Goal: Task Accomplishment & Management: Manage account settings

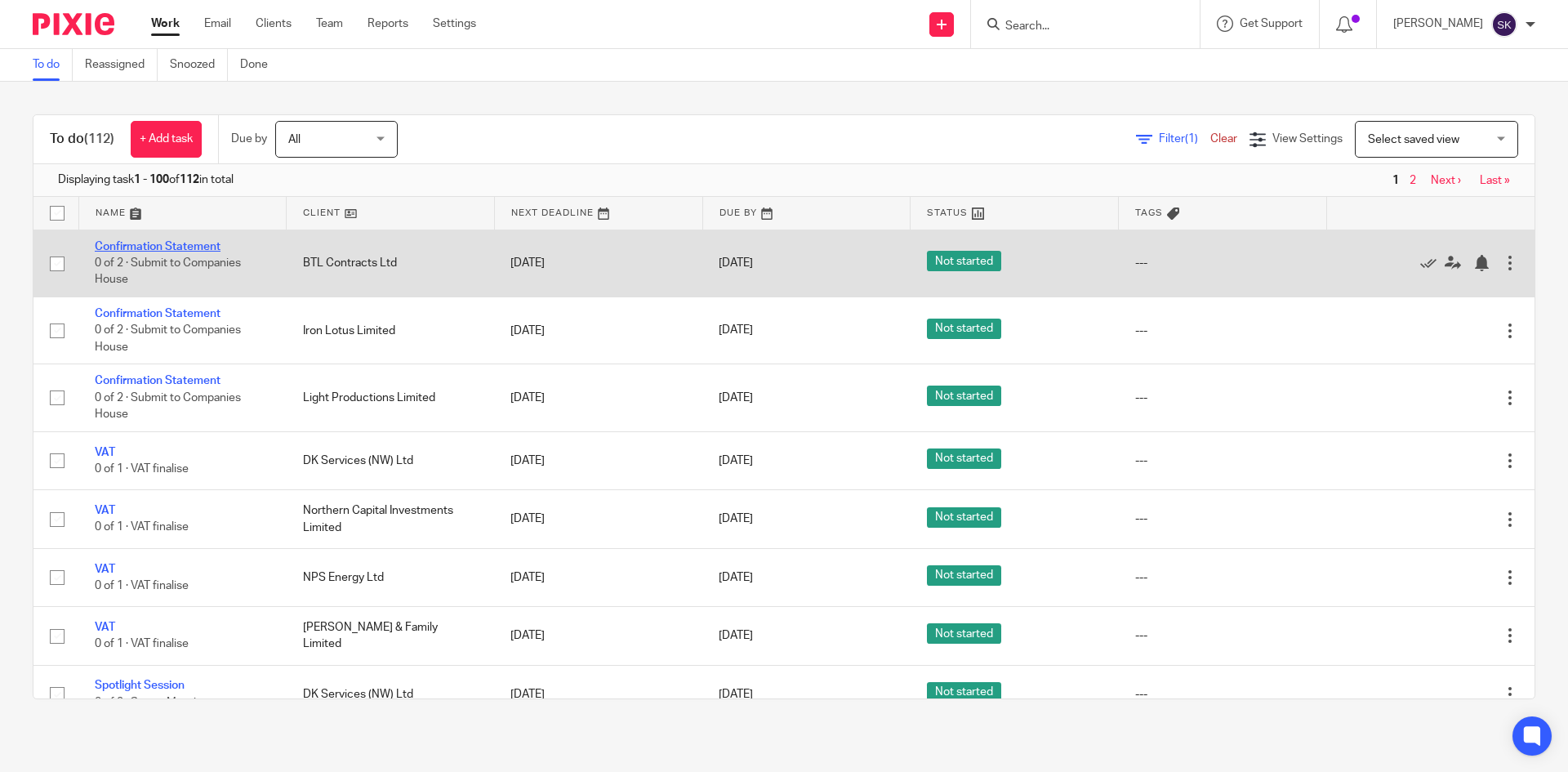
click at [172, 243] on link "Confirmation Statement" at bounding box center [158, 246] width 126 height 11
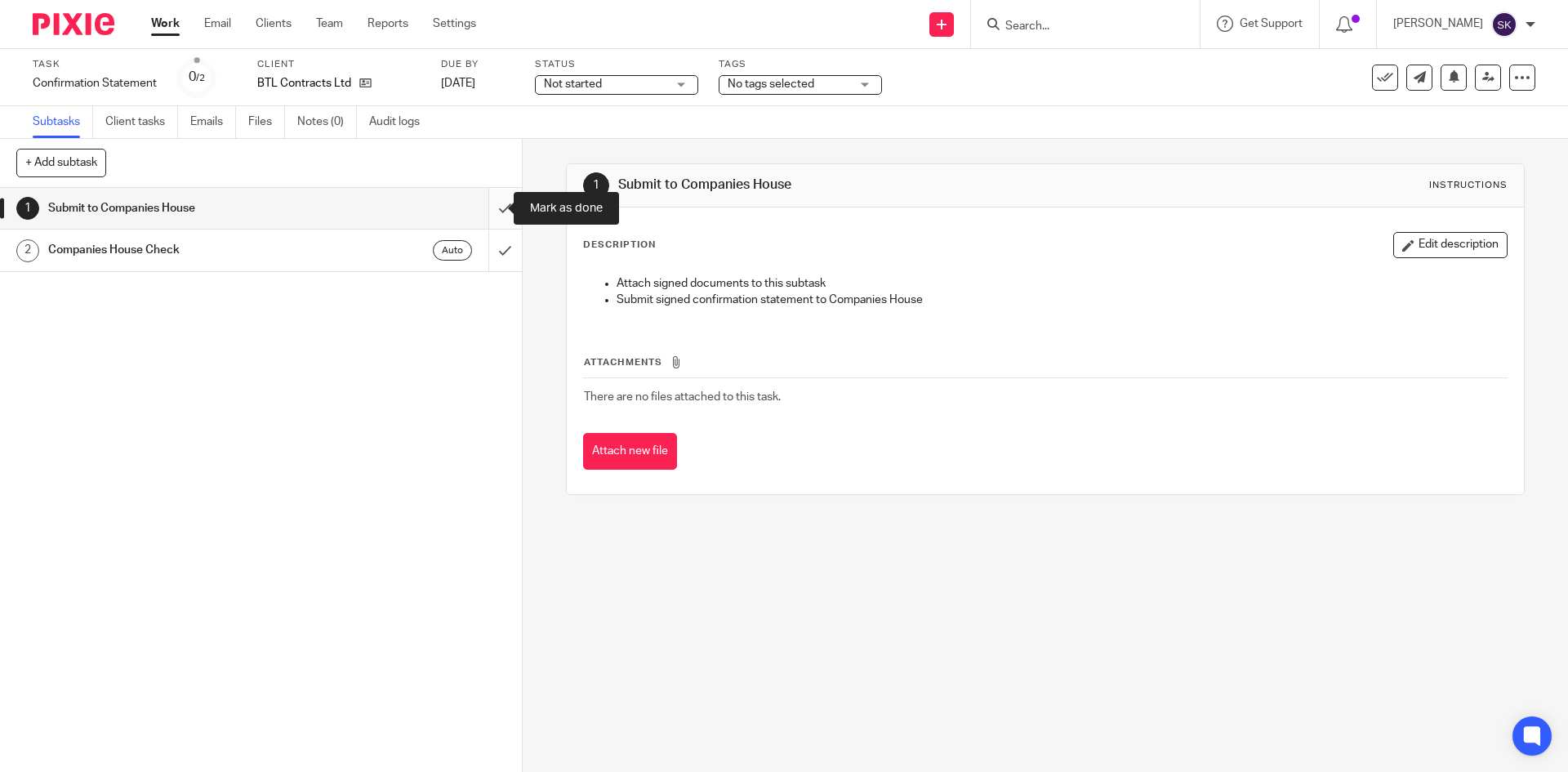
click at [476, 203] on input "submit" at bounding box center [261, 207] width 522 height 41
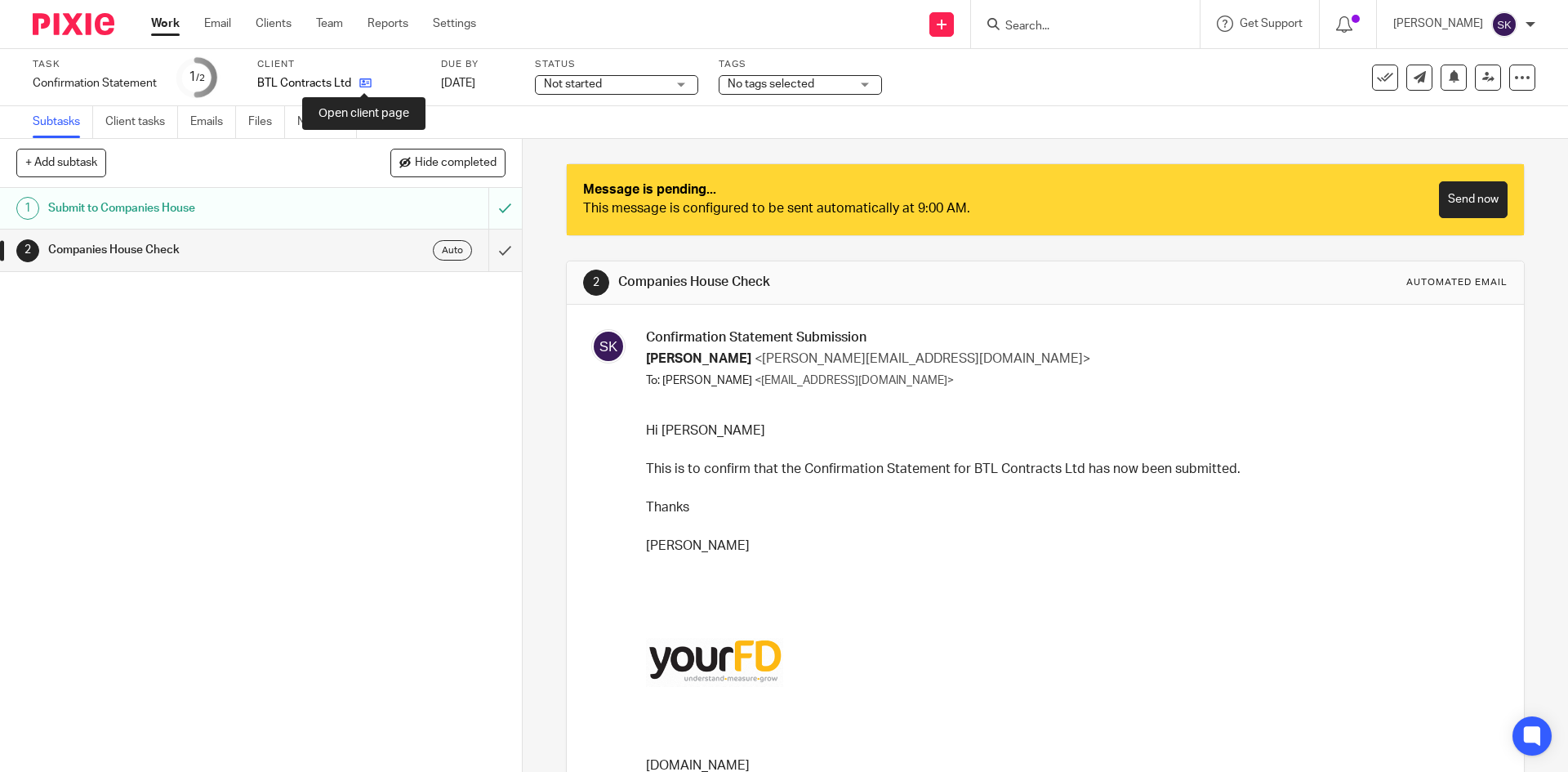
click at [364, 86] on icon at bounding box center [366, 83] width 12 height 12
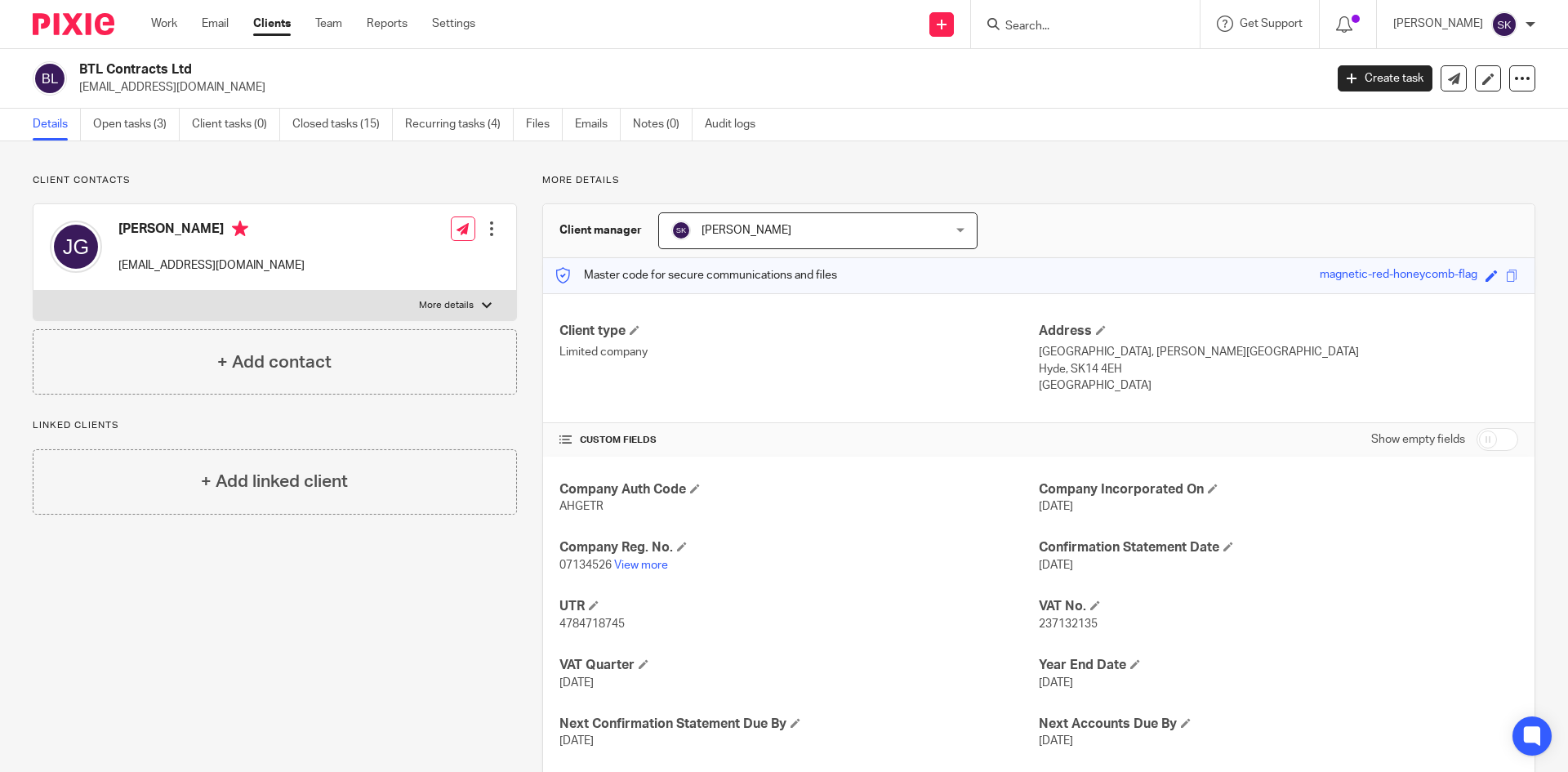
click at [488, 225] on div at bounding box center [491, 228] width 16 height 16
click at [407, 259] on link "Edit contact" at bounding box center [414, 265] width 156 height 23
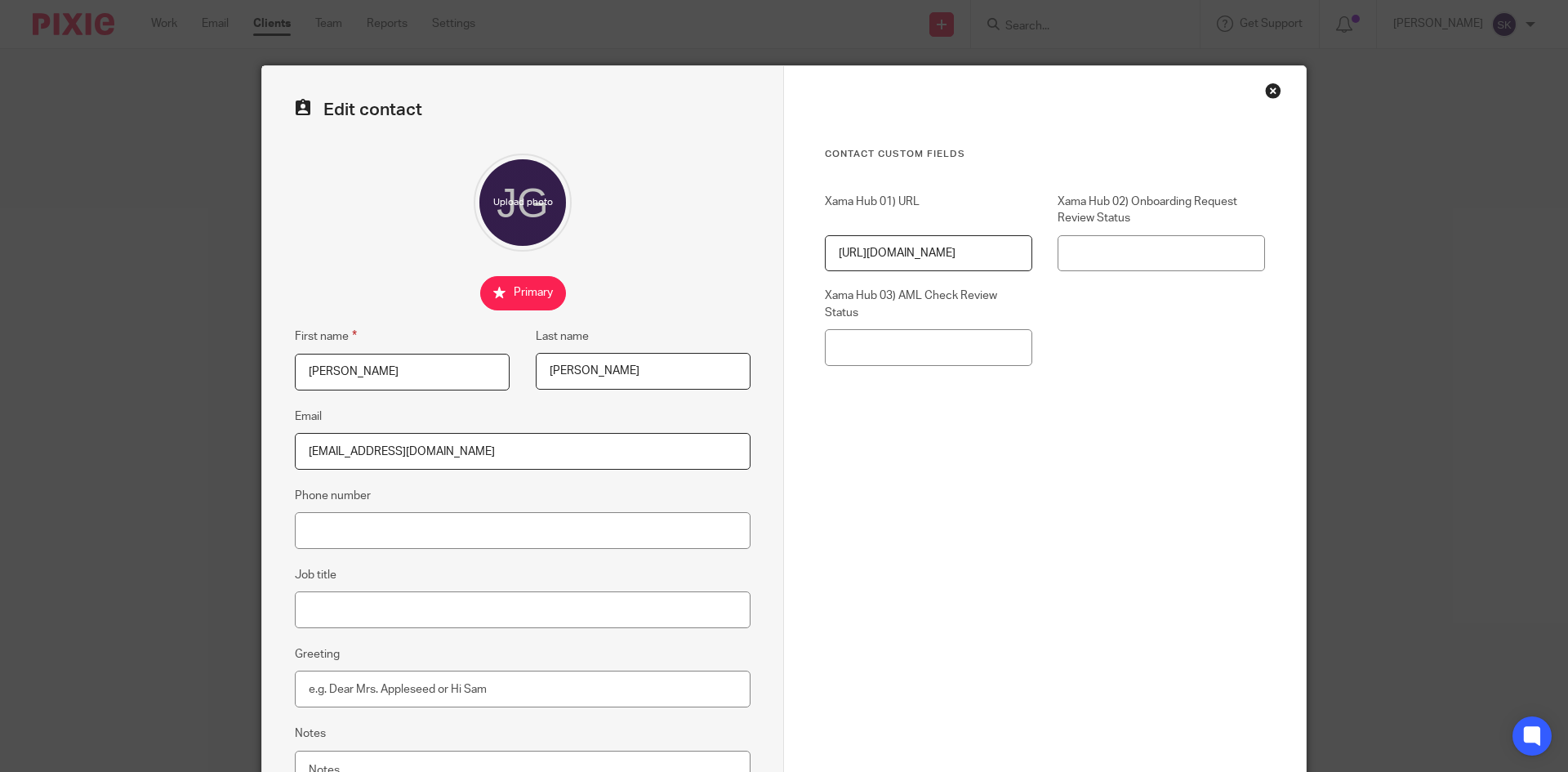
drag, startPoint x: 352, startPoint y: 449, endPoint x: 185, endPoint y: 437, distance: 167.4
click at [185, 437] on div "Edit contact First name Justin Last name Gibbs Email accounts@btlcontracts.co.u…" at bounding box center [784, 386] width 1568 height 772
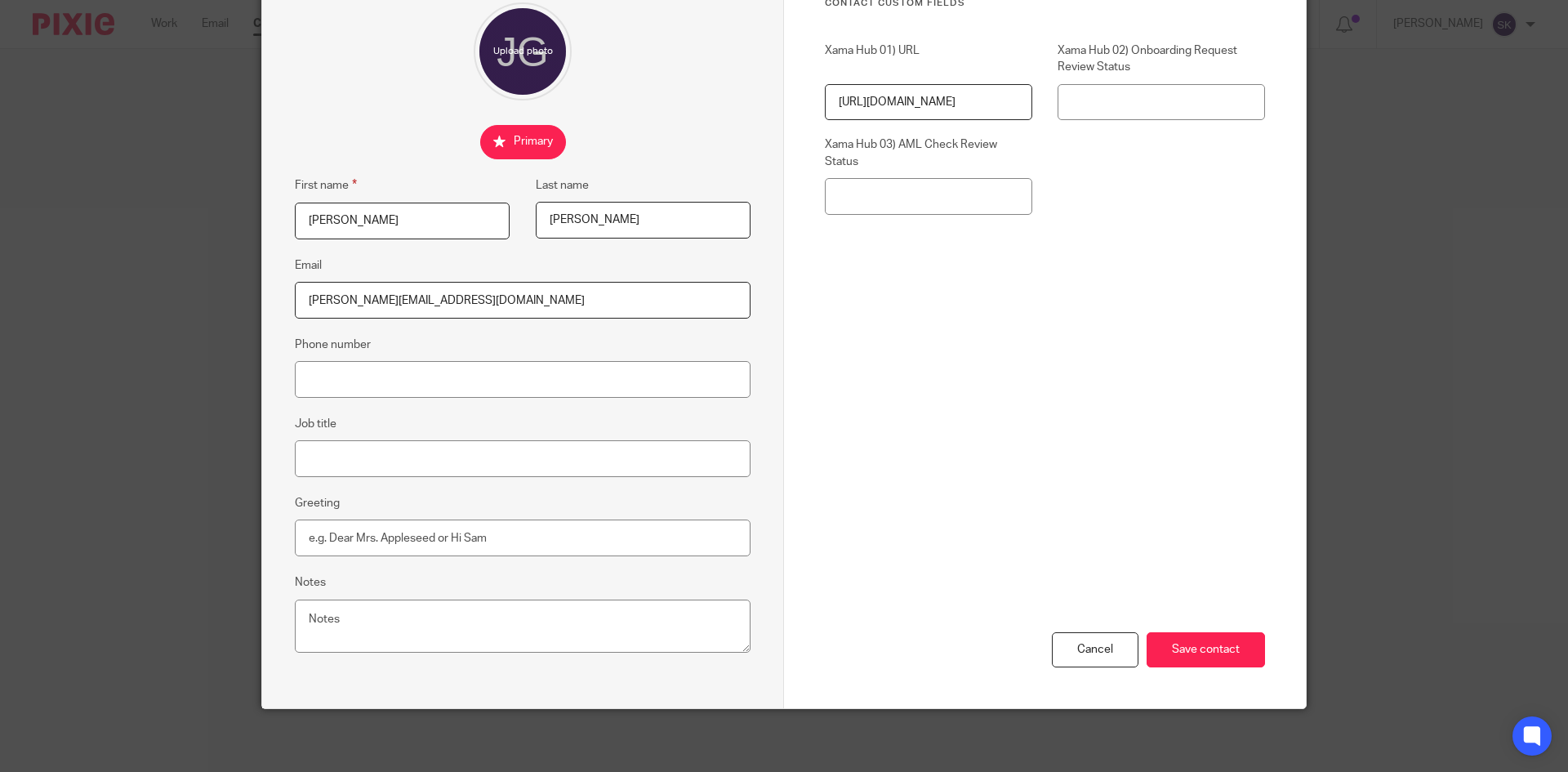
scroll to position [154, 0]
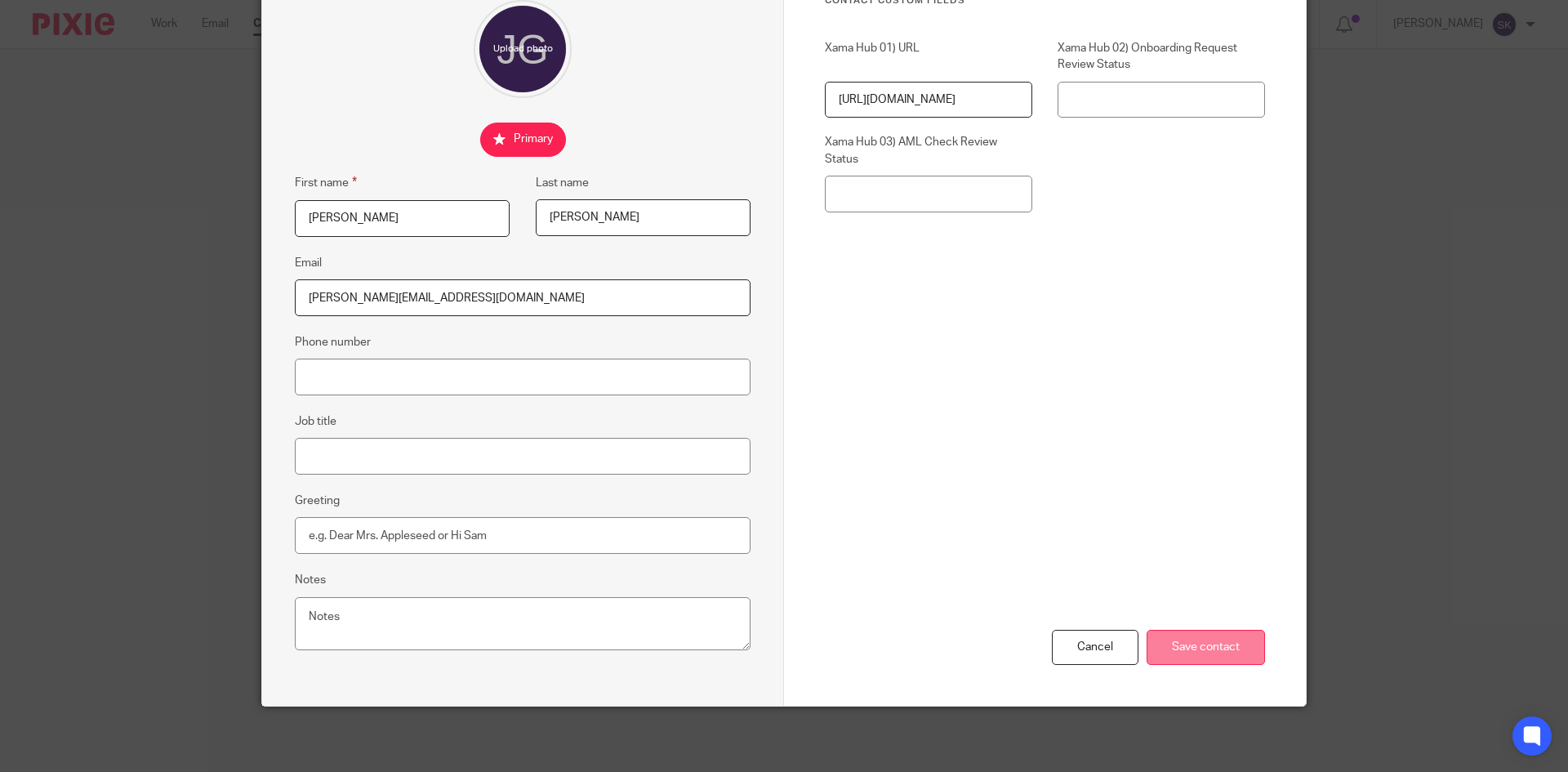
type input "[PERSON_NAME][EMAIL_ADDRESS][DOMAIN_NAME]"
click at [1208, 648] on input "Save contact" at bounding box center [1206, 647] width 118 height 35
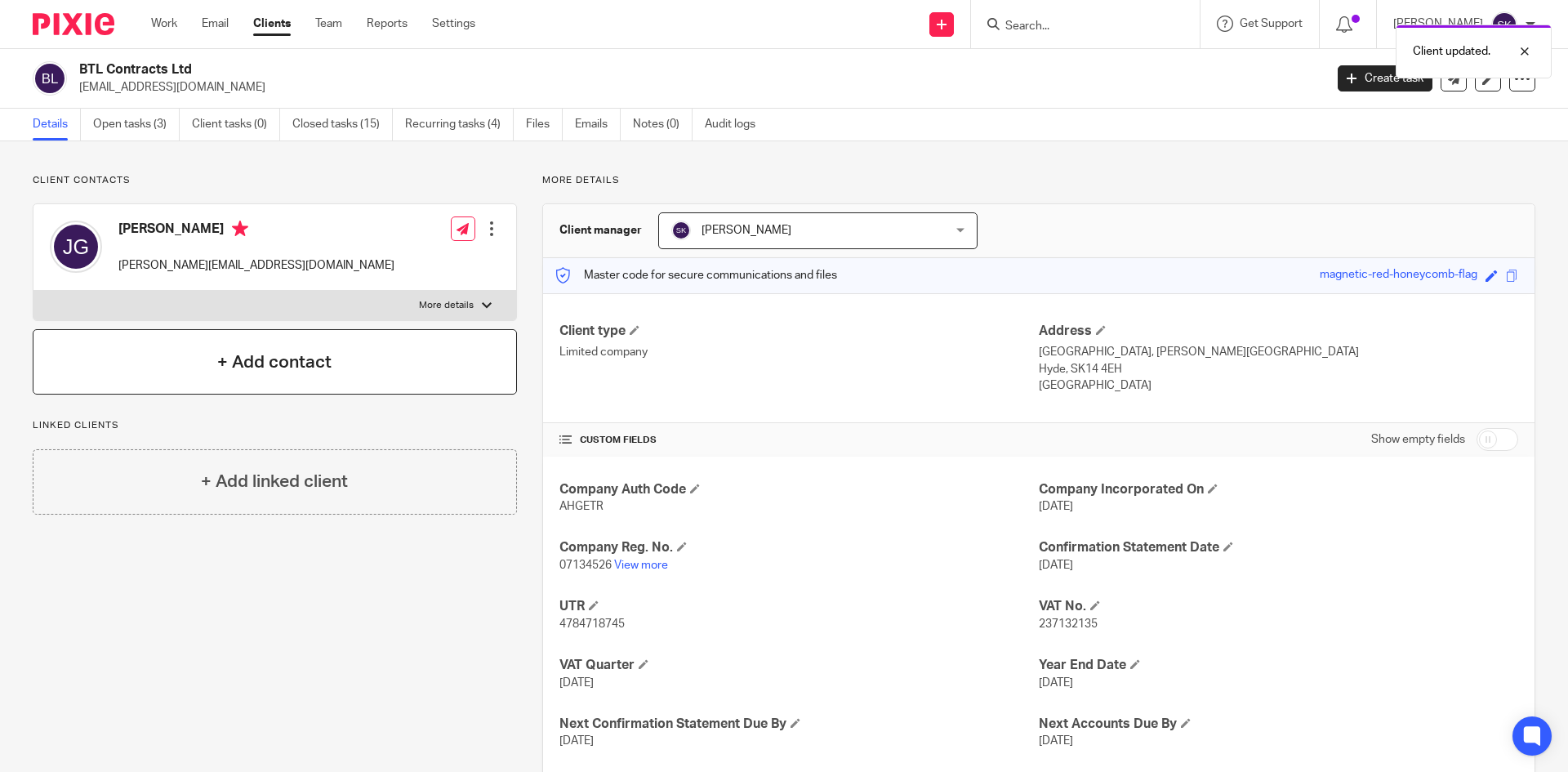
click at [340, 374] on div "+ Add contact" at bounding box center [275, 362] width 484 height 66
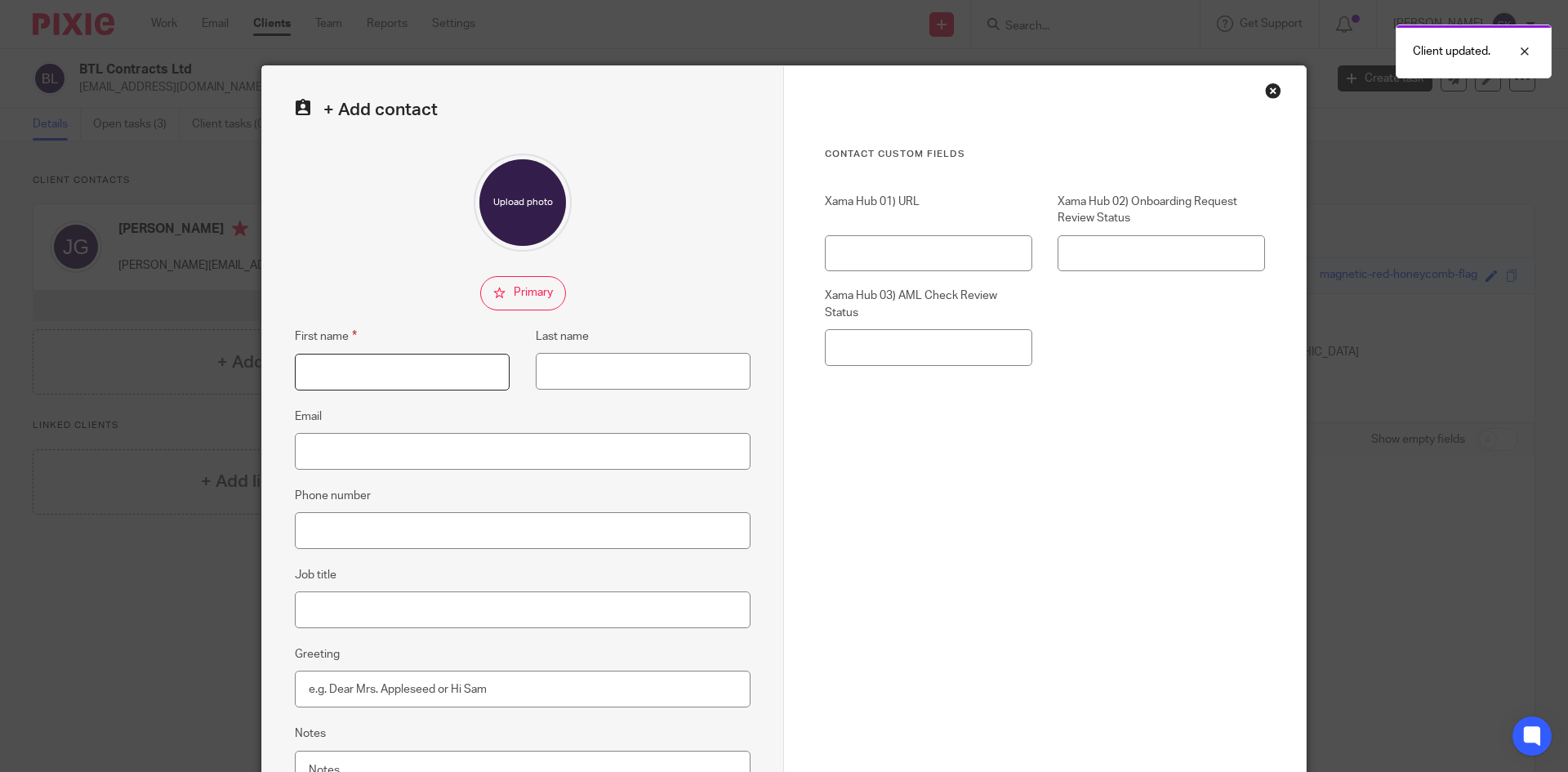
click at [339, 367] on input "First name" at bounding box center [402, 372] width 214 height 37
type input "Lynsey"
click at [570, 383] on input "Last name" at bounding box center [643, 371] width 214 height 37
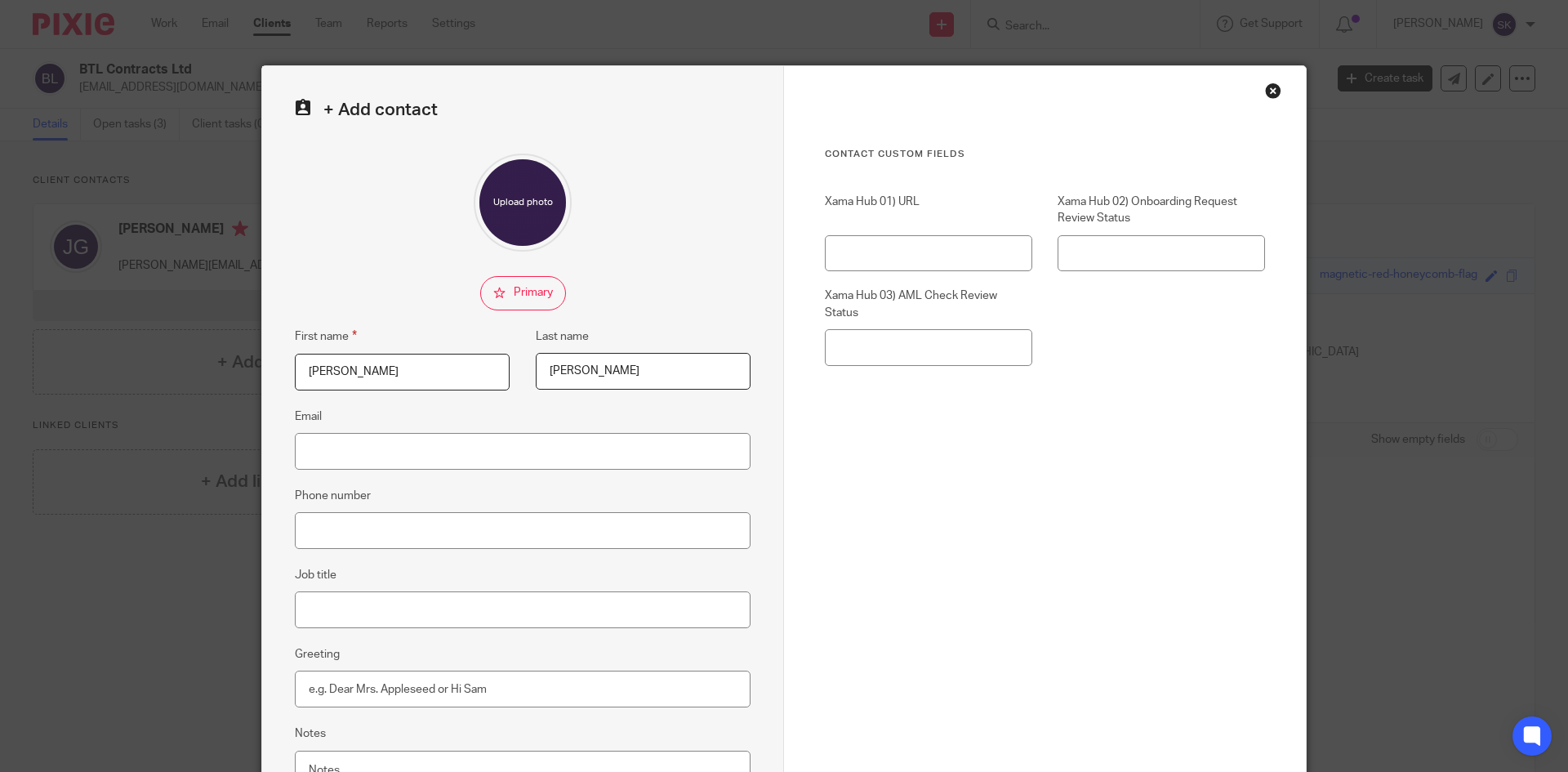
type input "Handley"
paste input "lynsey@btlcontracts.co.uk"
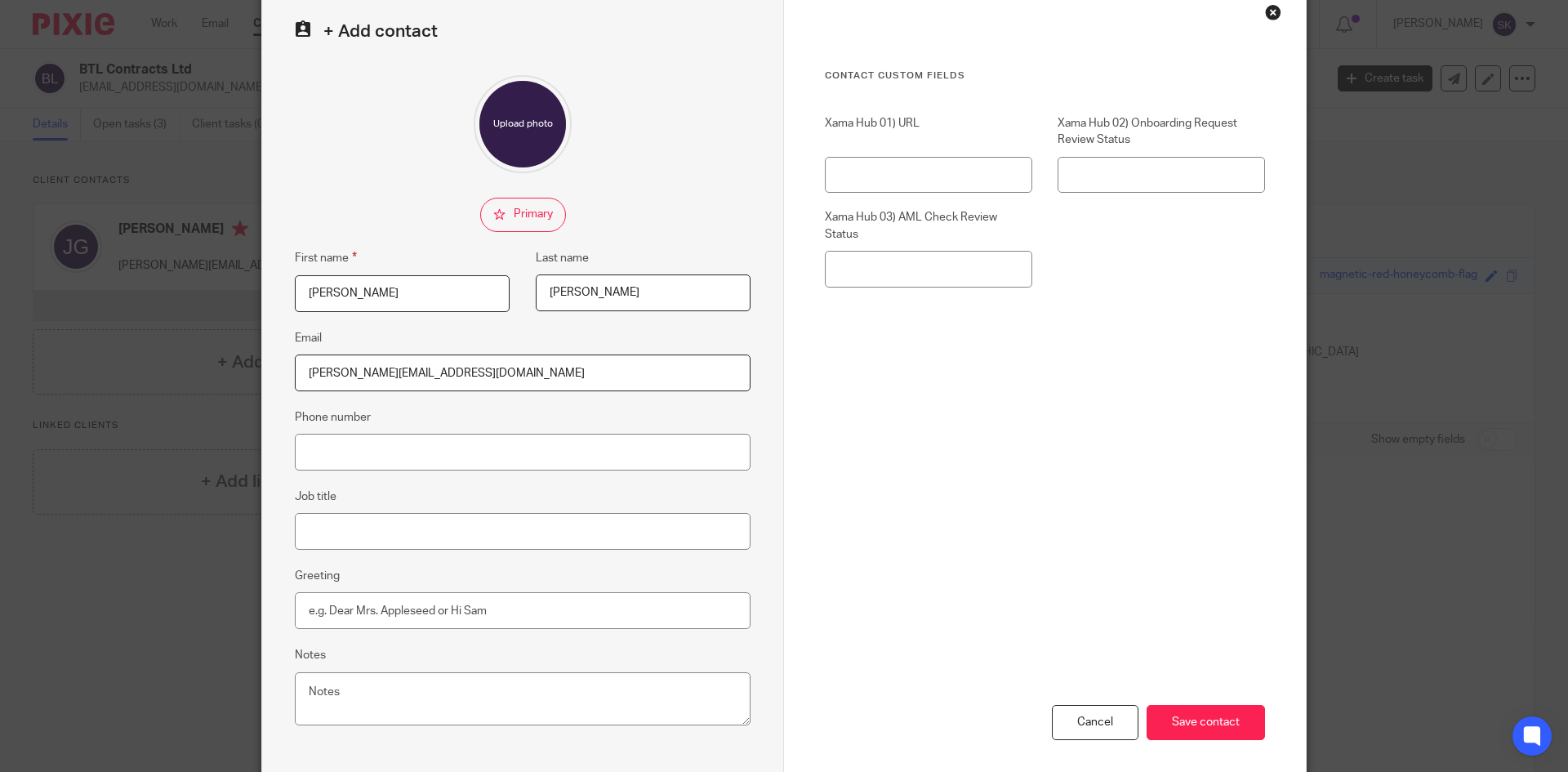
scroll to position [154, 0]
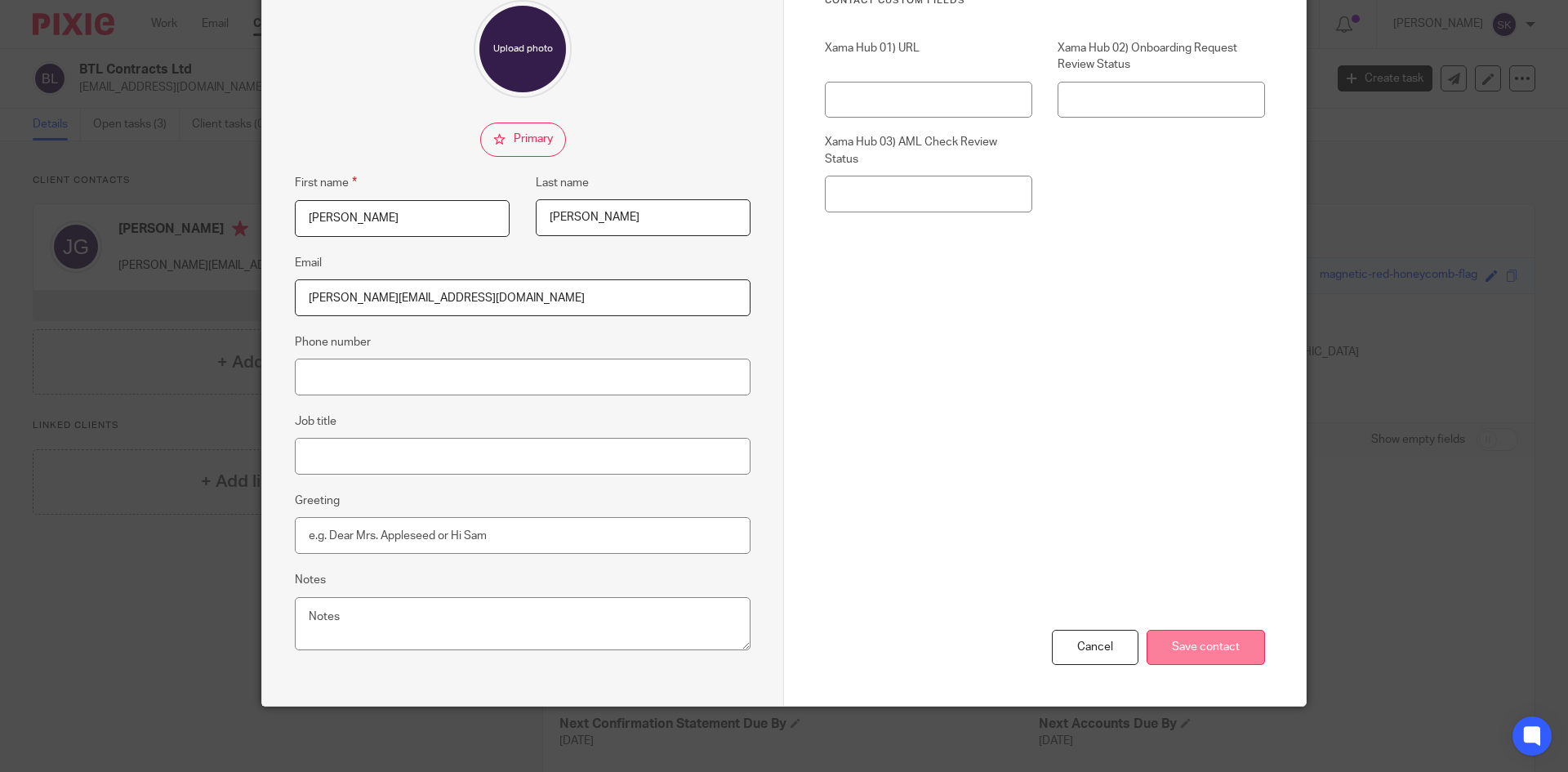
type input "lynsey@btlcontracts.co.uk"
click at [1190, 646] on input "Save contact" at bounding box center [1206, 647] width 118 height 35
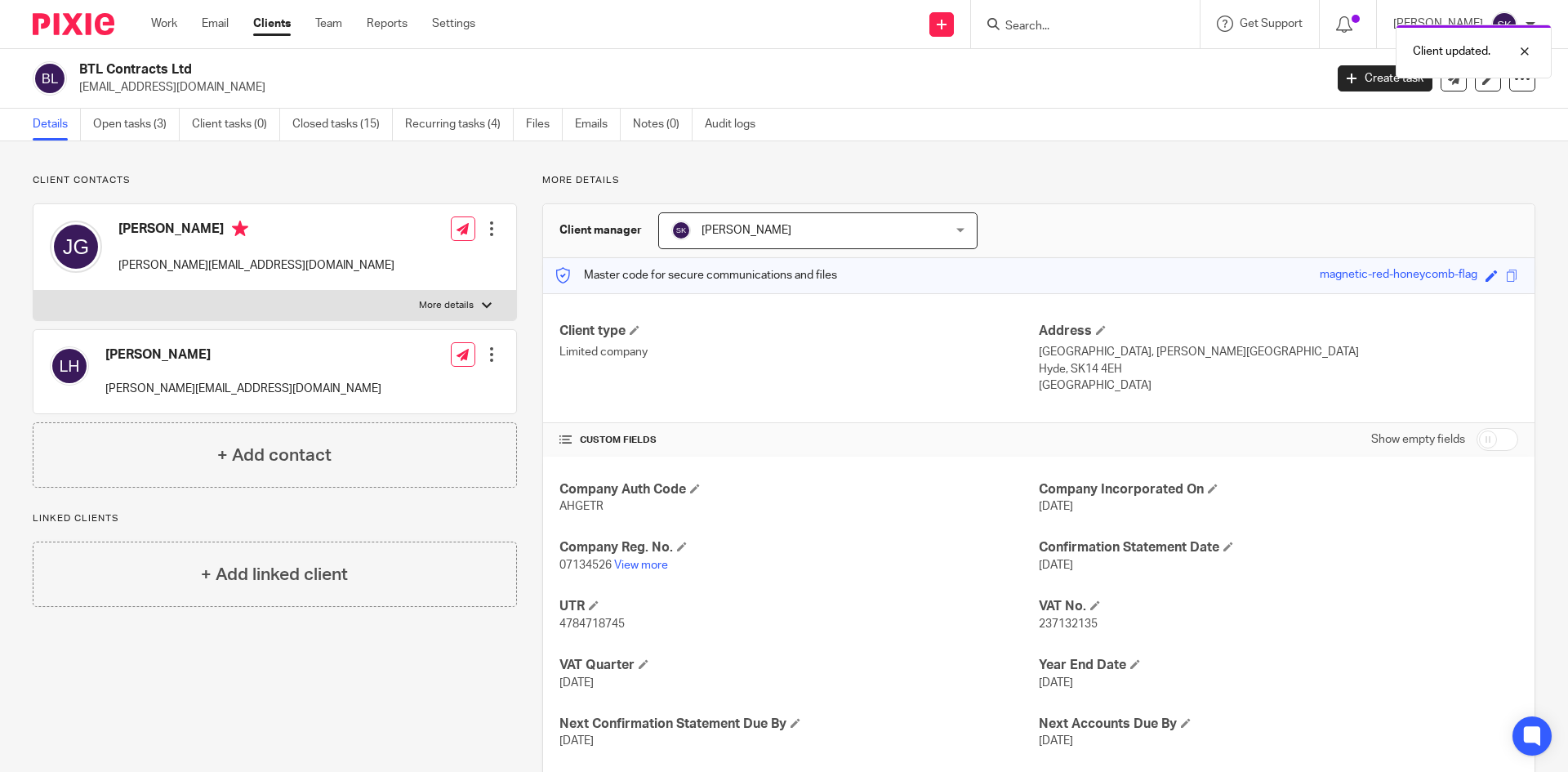
click at [483, 363] on div "Edit contact Create client from contact Export data Make primary CC in auto ema…" at bounding box center [491, 354] width 16 height 33
click at [485, 358] on div at bounding box center [491, 354] width 16 height 16
click at [418, 480] on button "CC in auto emails" at bounding box center [391, 482] width 109 height 22
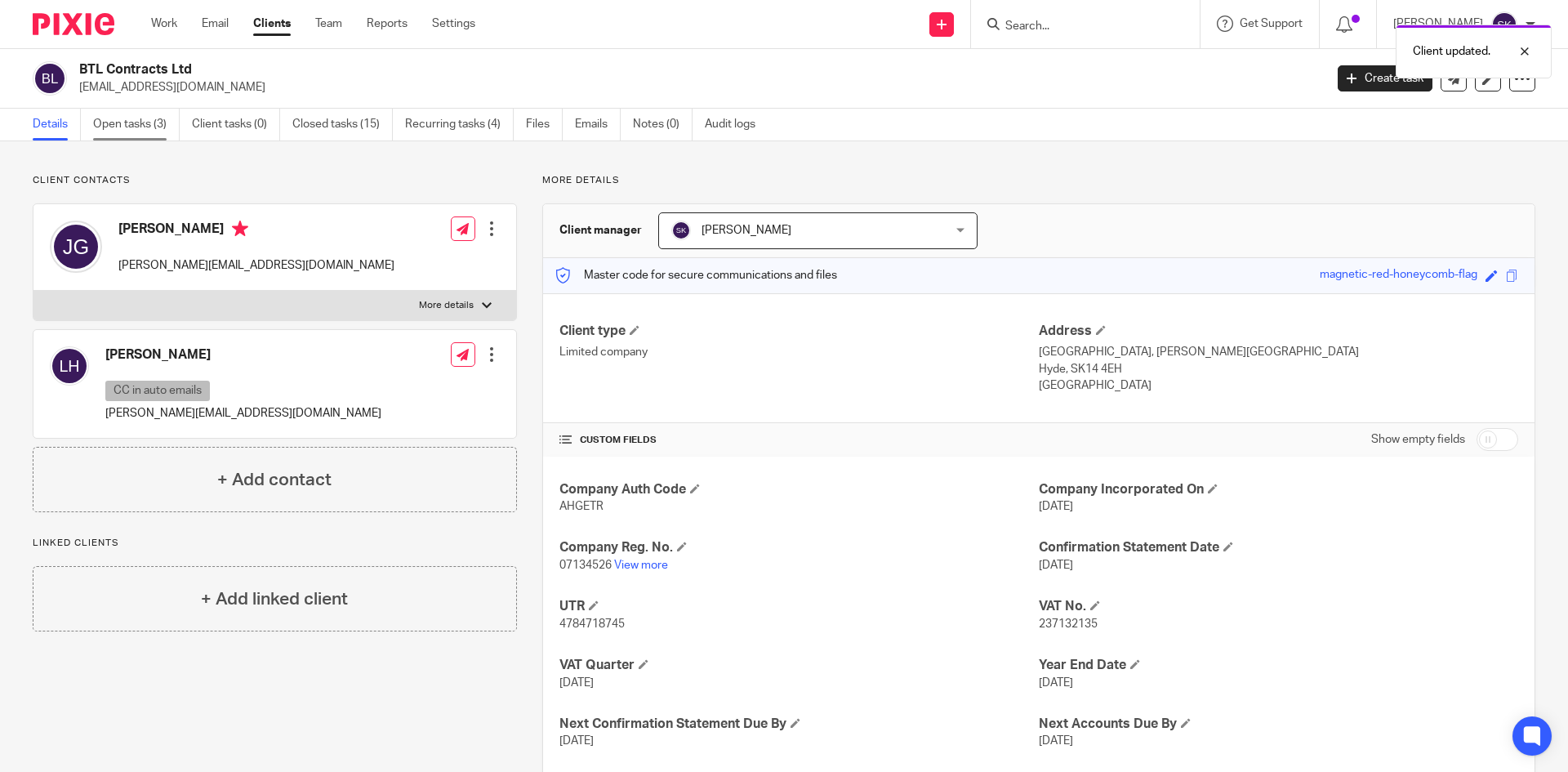
click at [151, 125] on link "Open tasks (3)" at bounding box center [137, 124] width 86 height 32
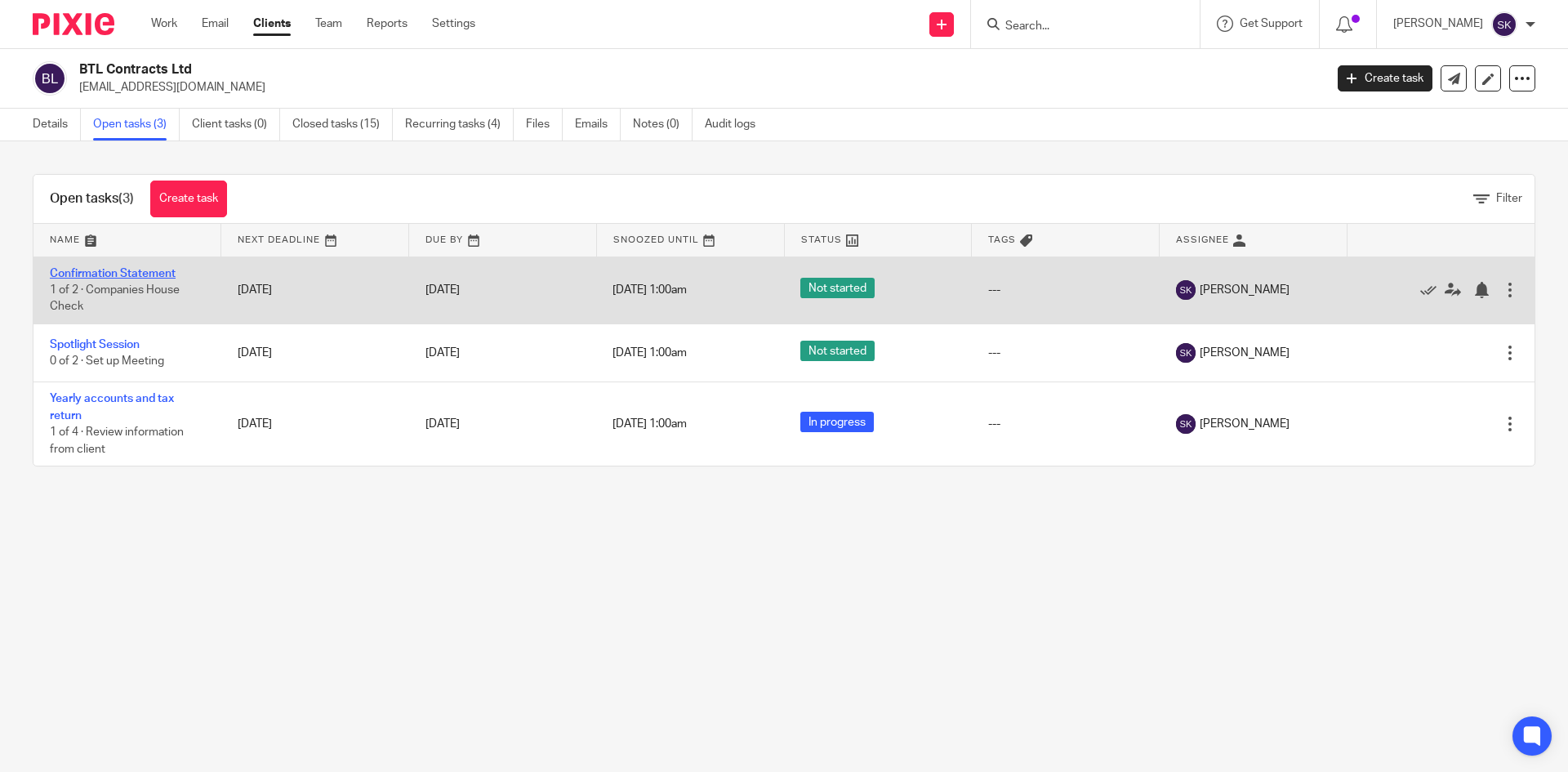
click at [98, 274] on link "Confirmation Statement" at bounding box center [113, 273] width 126 height 11
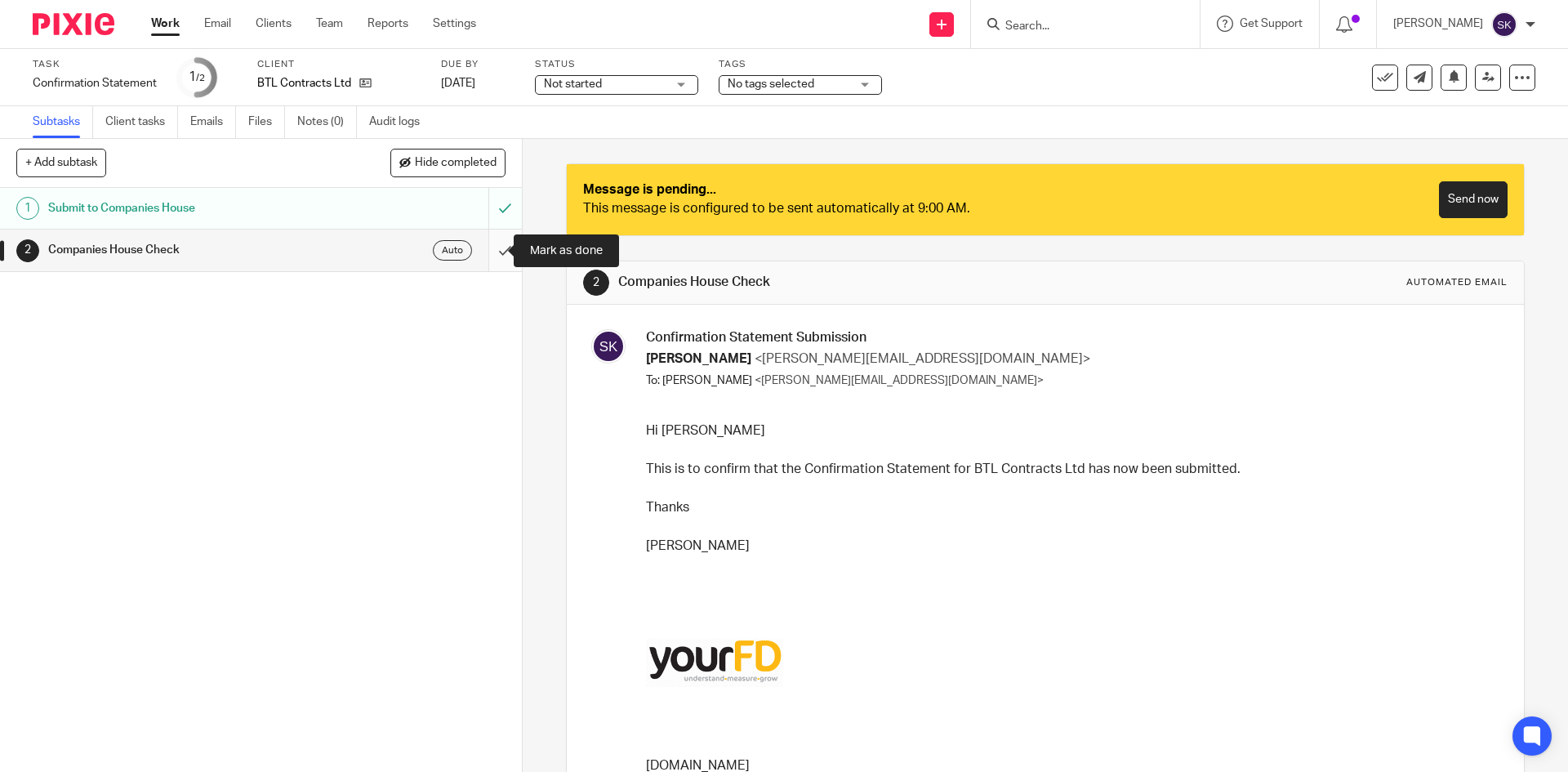
click at [499, 251] on input "submit" at bounding box center [261, 250] width 522 height 41
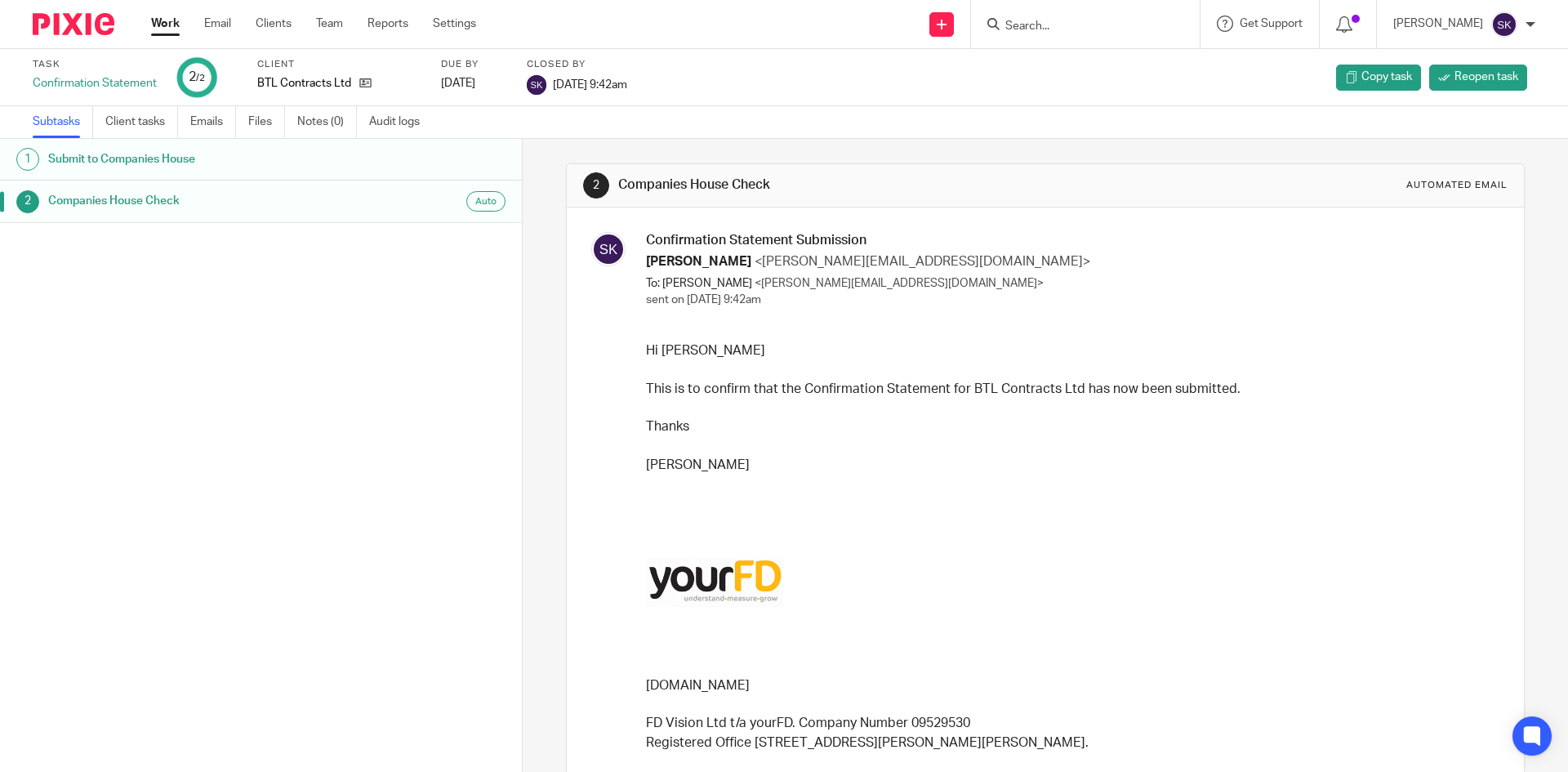
click at [166, 22] on link "Work" at bounding box center [165, 23] width 29 height 16
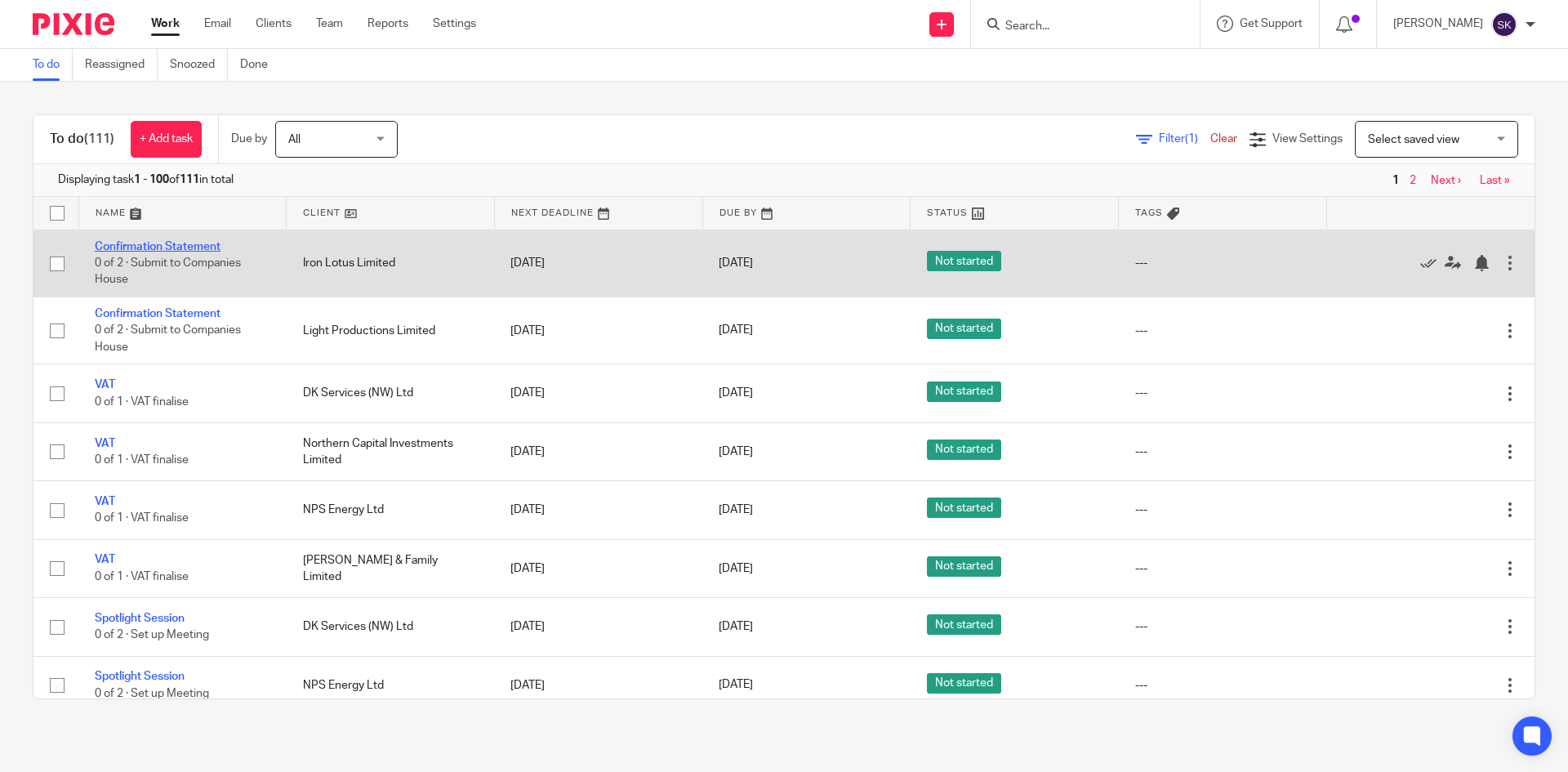
click at [134, 245] on link "Confirmation Statement" at bounding box center [158, 246] width 126 height 11
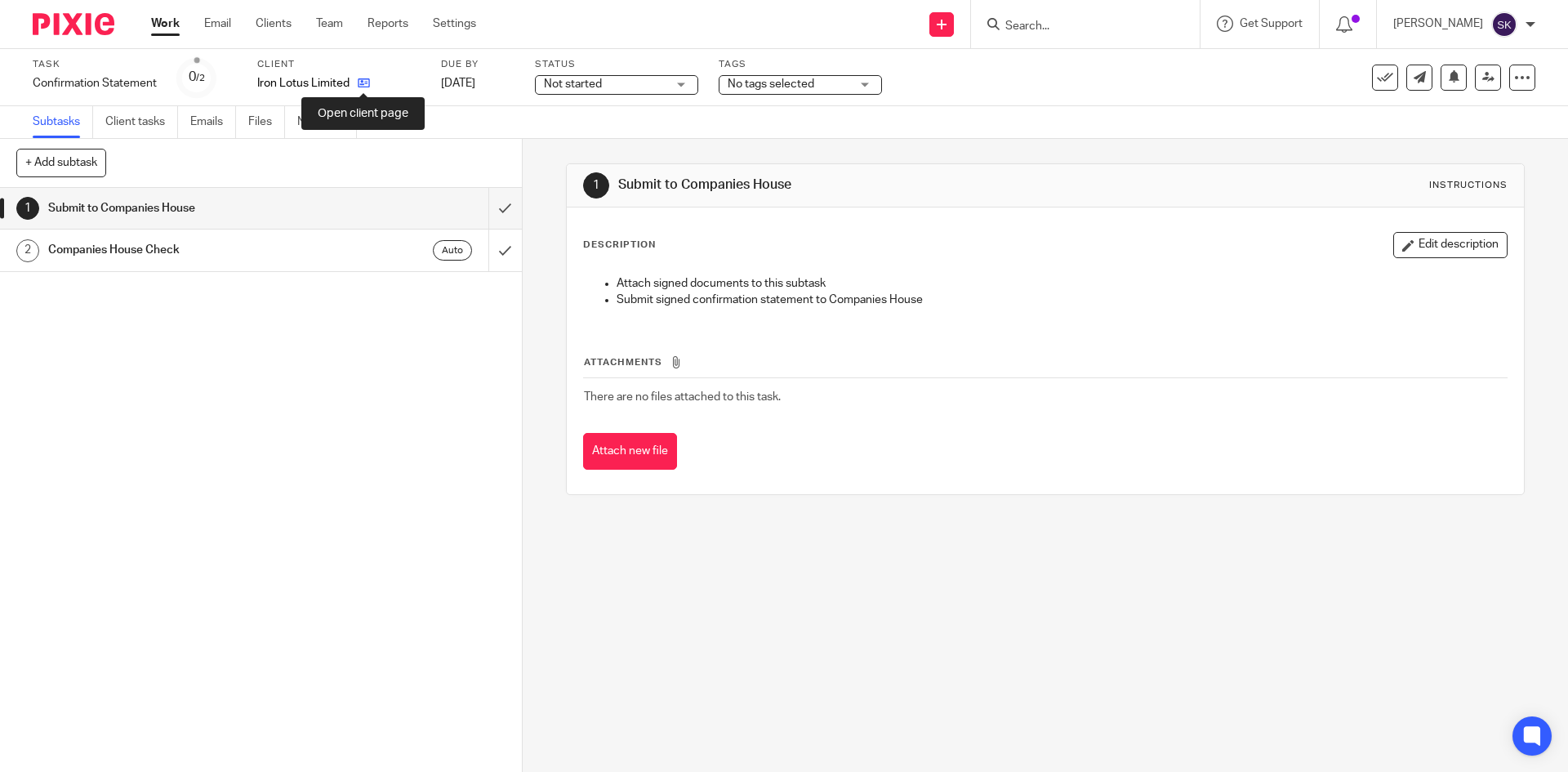
click at [364, 85] on icon at bounding box center [364, 83] width 12 height 12
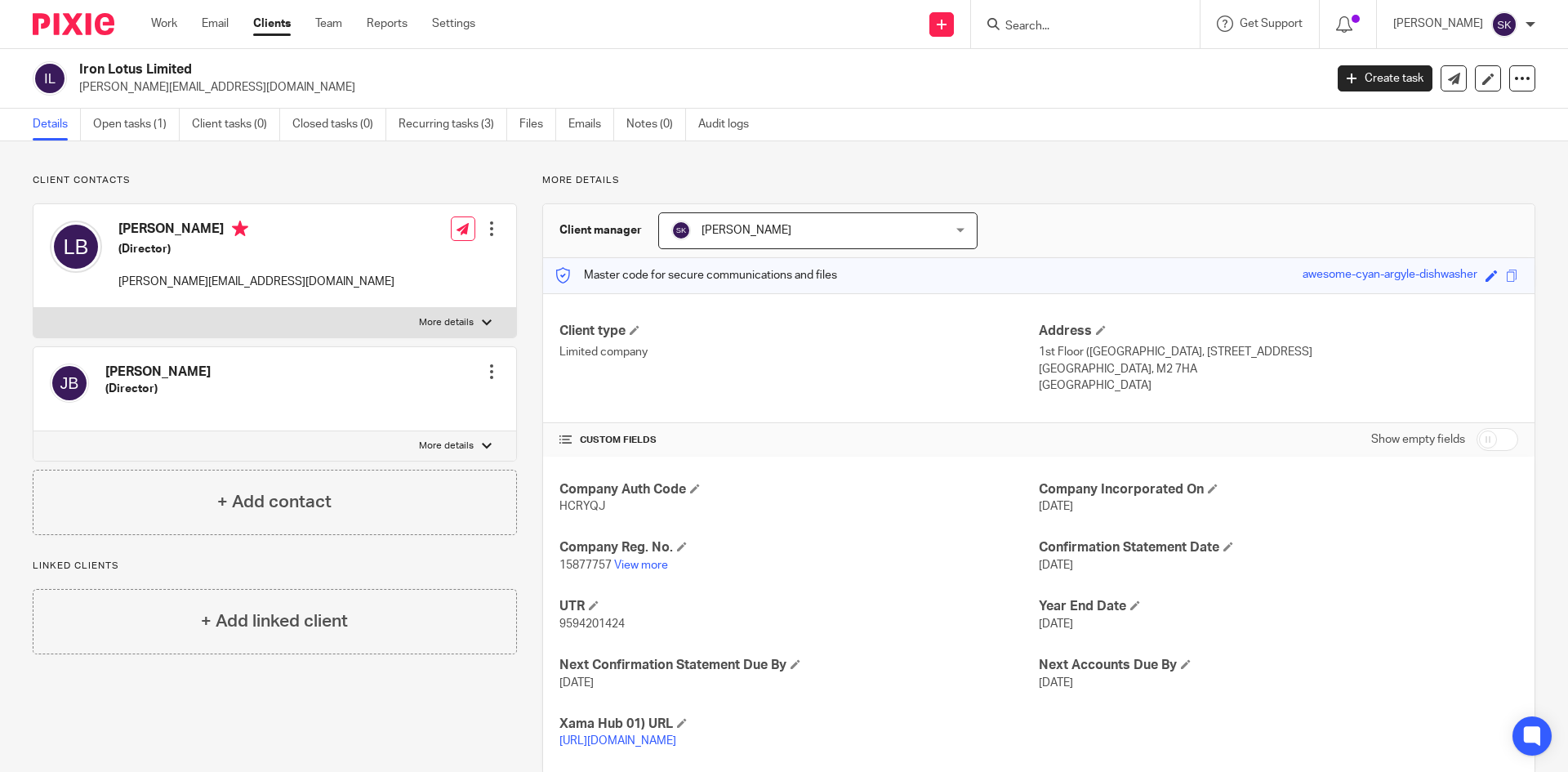
click at [573, 564] on span "15877757" at bounding box center [585, 565] width 52 height 11
copy p "15877757"
click at [583, 506] on span "HCRYQJ" at bounding box center [582, 506] width 46 height 11
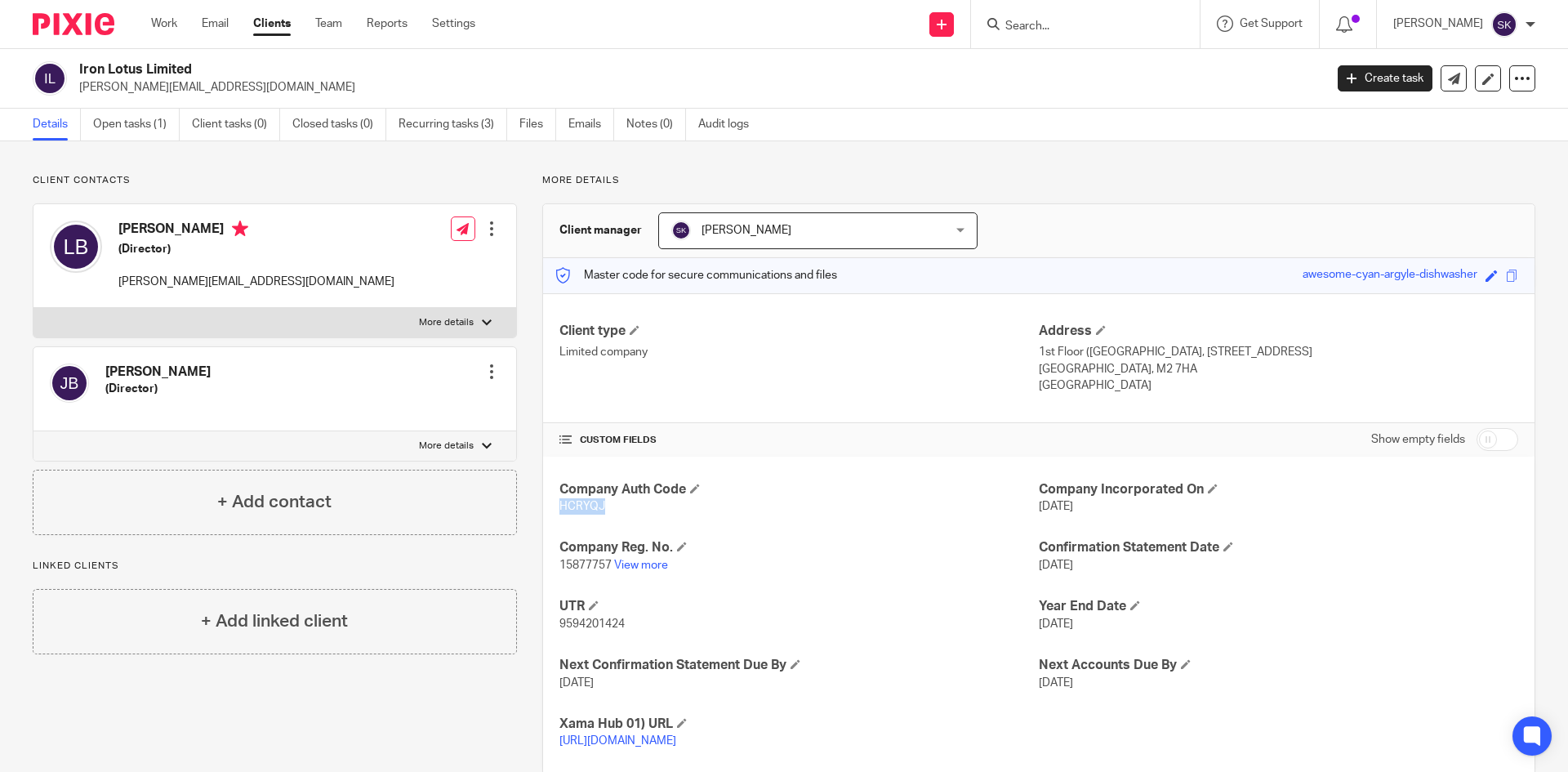
copy span "HCRYQJ"
click at [112, 112] on link "Open tasks (1)" at bounding box center [137, 124] width 86 height 32
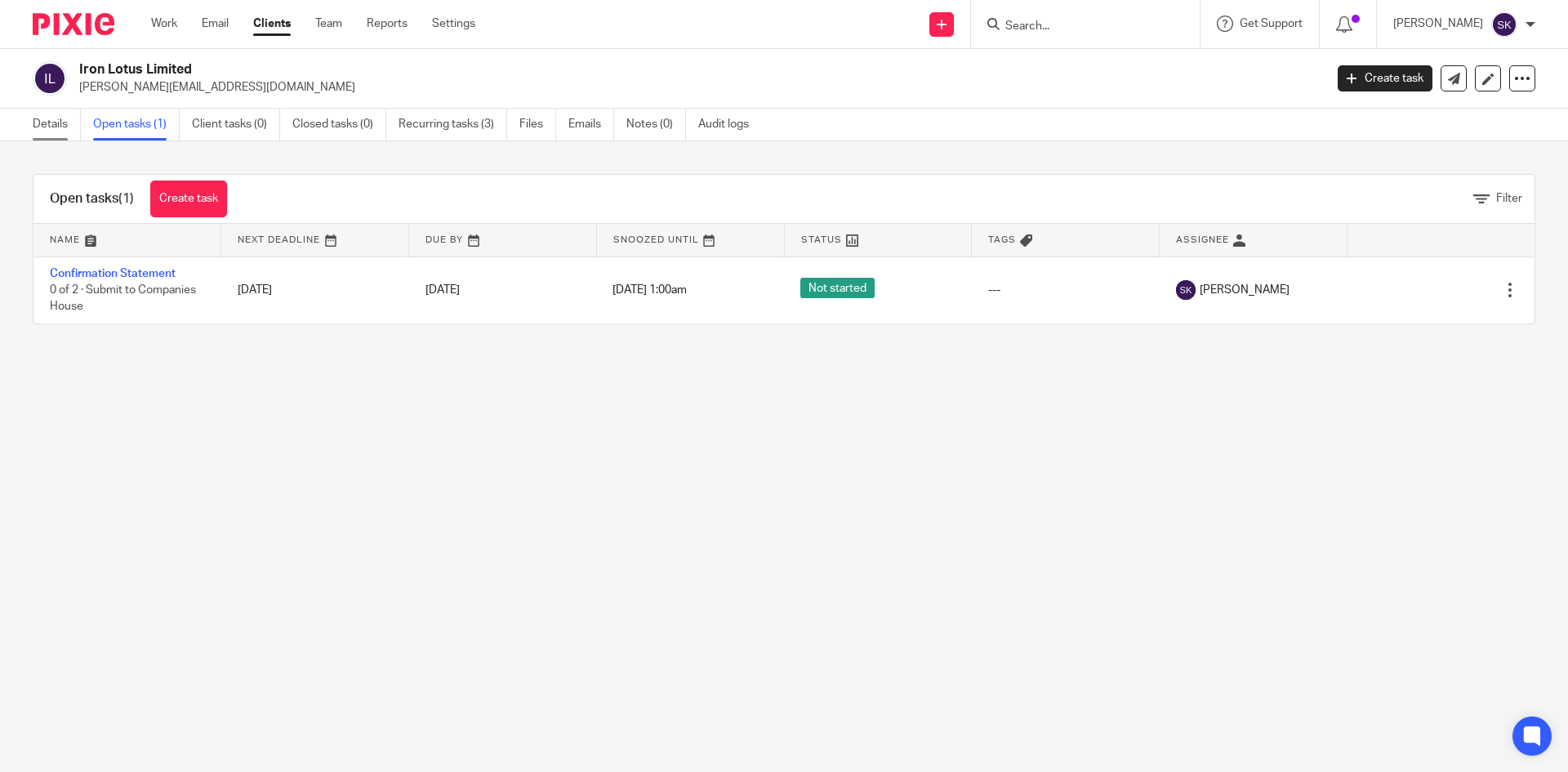
click at [63, 122] on link "Details" at bounding box center [57, 124] width 48 height 32
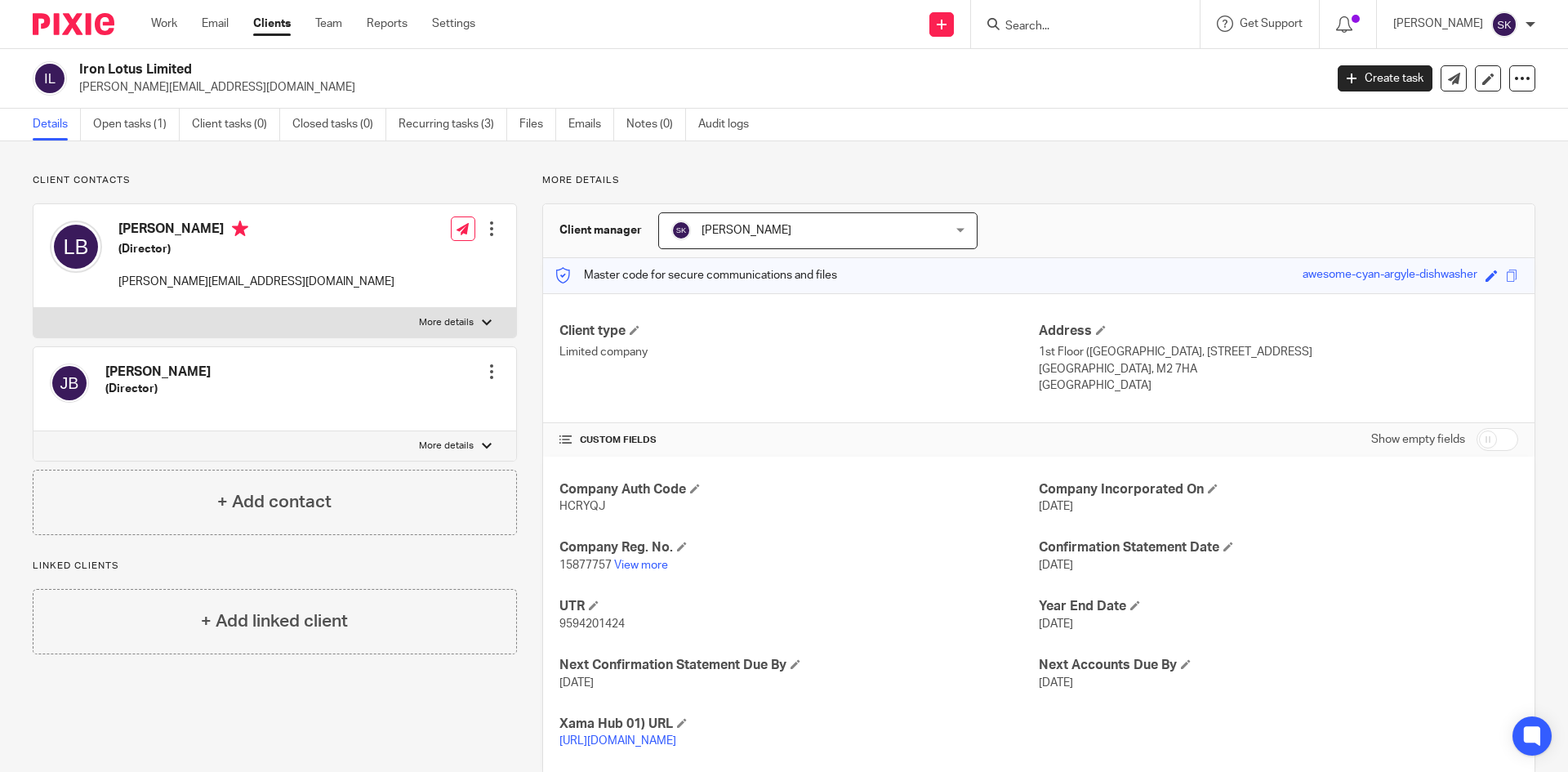
click at [585, 561] on span "15877757" at bounding box center [585, 565] width 52 height 11
click at [585, 562] on span "15877757" at bounding box center [585, 565] width 52 height 11
copy p "15877757"
click at [621, 563] on link "View more" at bounding box center [641, 565] width 54 height 11
click at [150, 139] on link "Open tasks (1)" at bounding box center [137, 124] width 86 height 32
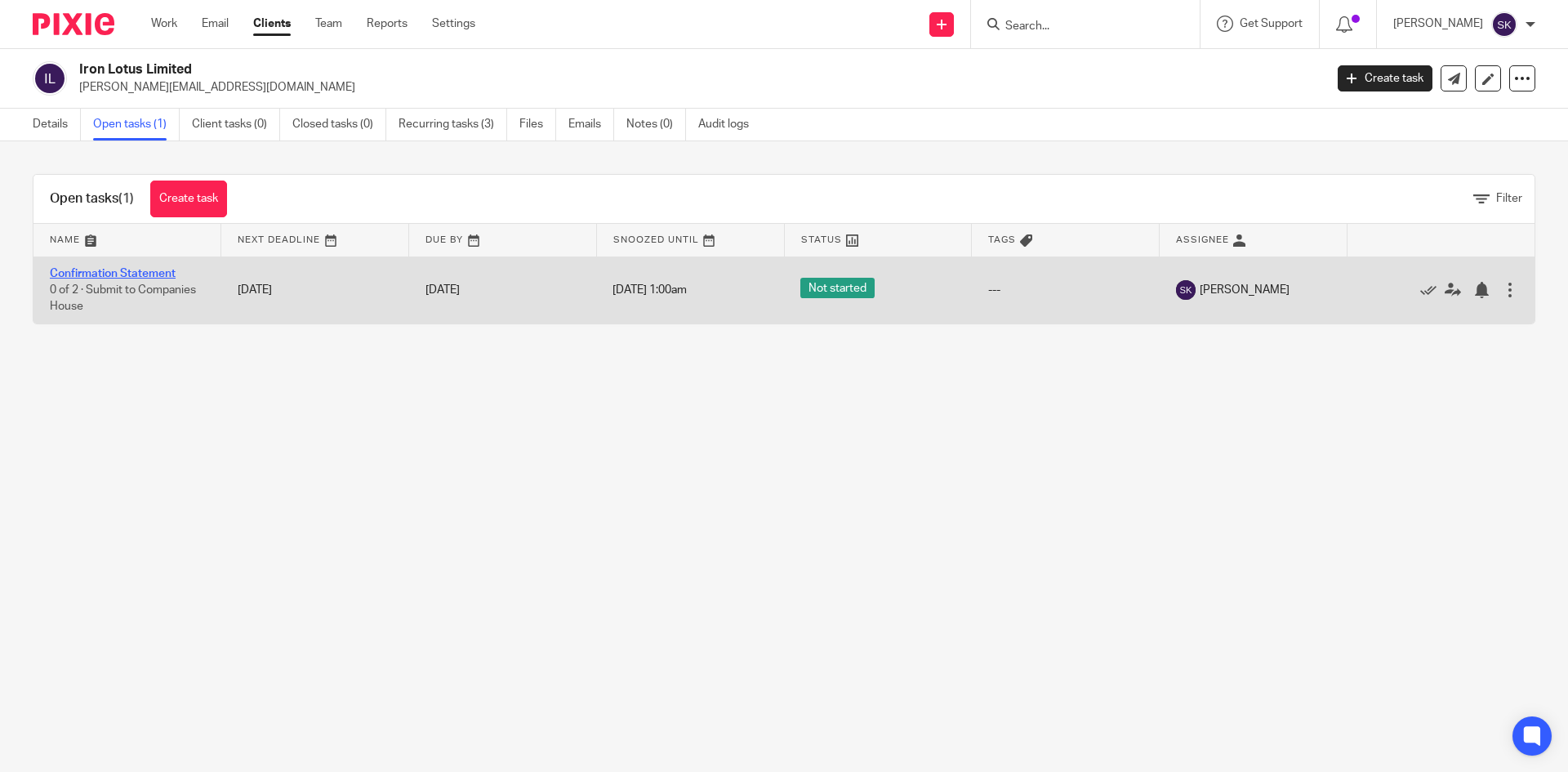
click at [67, 268] on link "Confirmation Statement" at bounding box center [113, 273] width 126 height 11
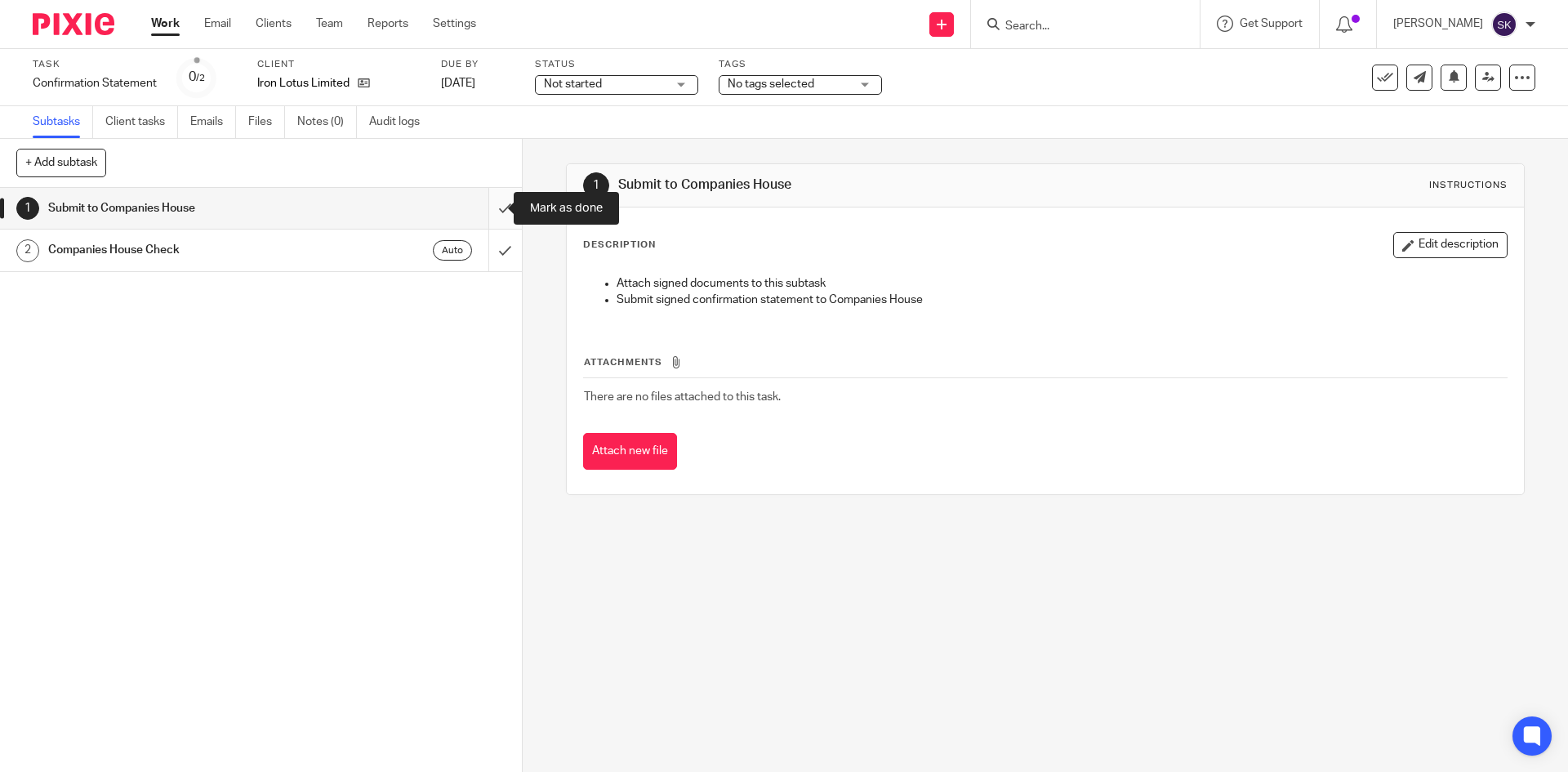
click at [485, 206] on input "submit" at bounding box center [261, 207] width 522 height 41
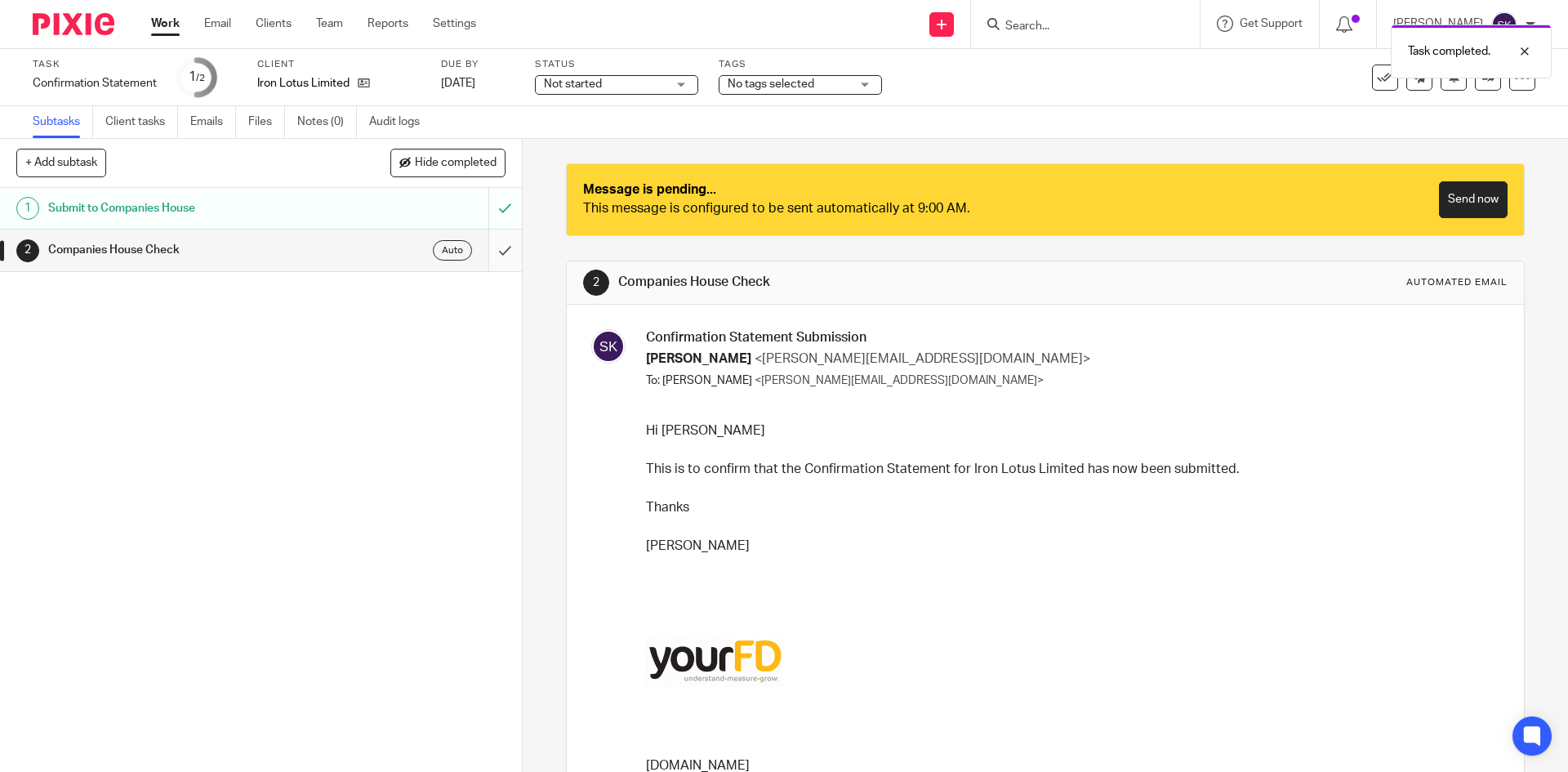
click at [483, 246] on input "submit" at bounding box center [261, 250] width 522 height 41
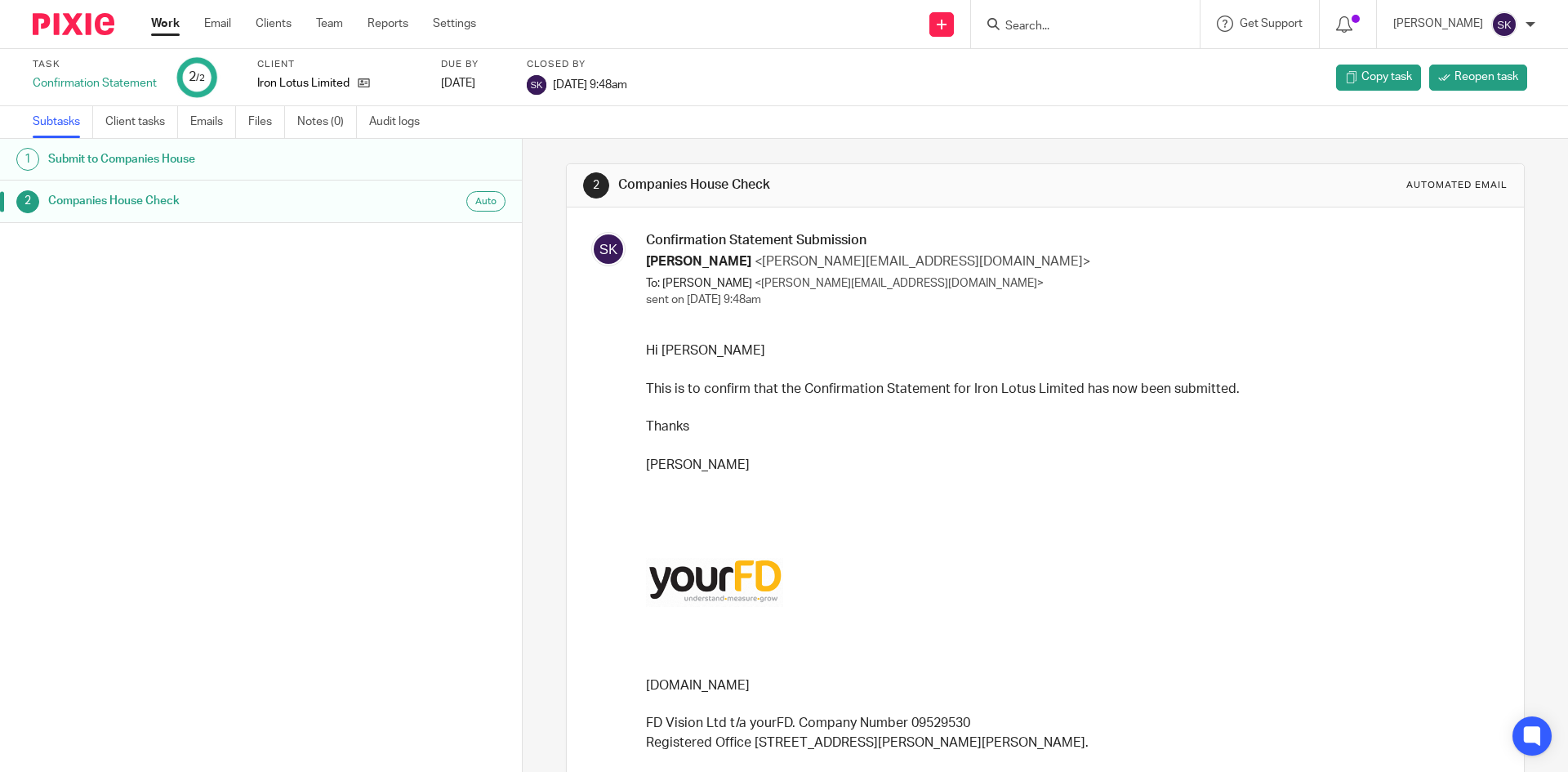
click at [1056, 33] on input "Search" at bounding box center [1077, 27] width 147 height 15
type input "ns"
click at [1106, 58] on link at bounding box center [1105, 64] width 210 height 24
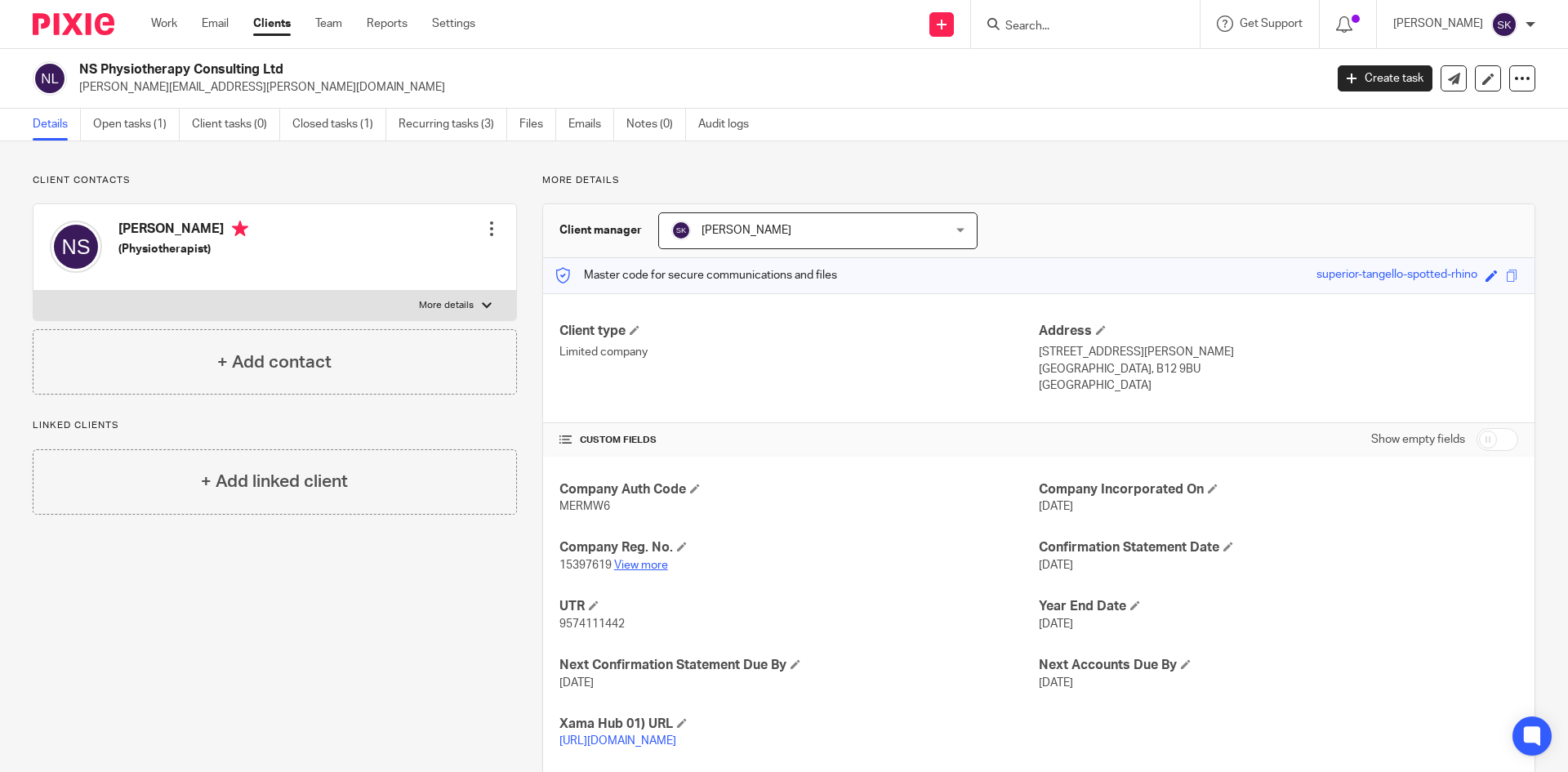
click at [648, 565] on link "View more" at bounding box center [641, 565] width 54 height 11
